Goal: Task Accomplishment & Management: Manage account settings

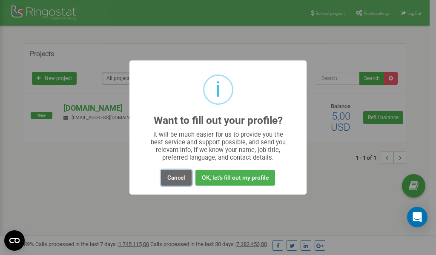
click at [171, 179] on button "Cancel" at bounding box center [176, 178] width 31 height 16
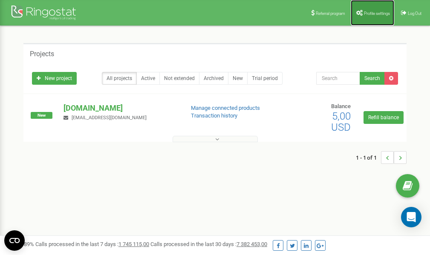
click at [371, 9] on link "Profile settings" at bounding box center [372, 13] width 43 height 26
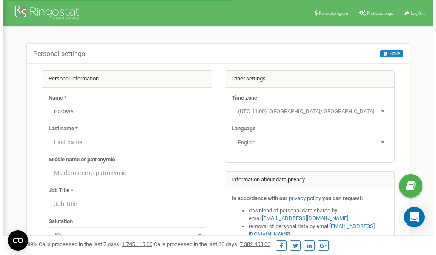
scroll to position [43, 0]
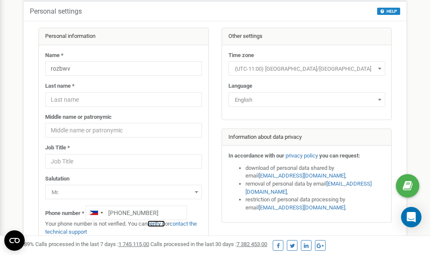
click at [161, 223] on link "verify it" at bounding box center [155, 224] width 17 height 6
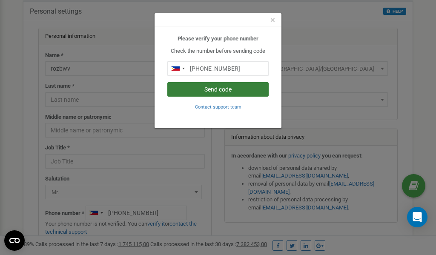
click at [213, 89] on button "Send code" at bounding box center [217, 89] width 101 height 14
